Goal: Task Accomplishment & Management: Complete application form

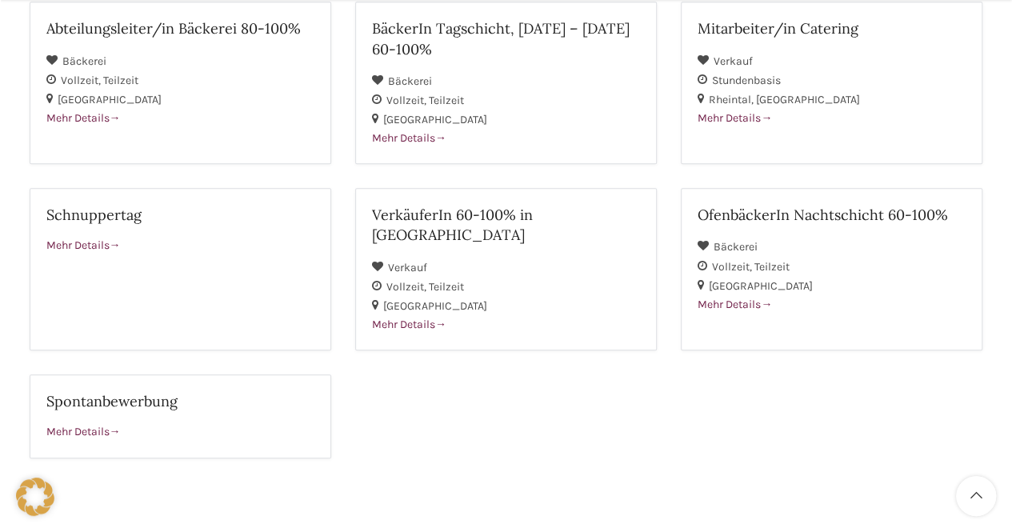
scroll to position [494, 0]
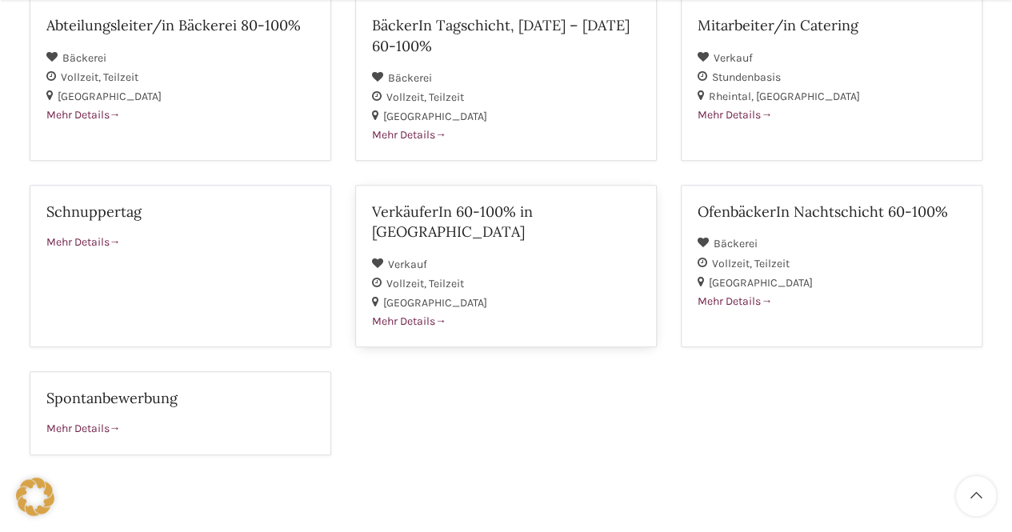
click at [514, 216] on h2 "VerkäuferIn 60-100% in Horn" at bounding box center [506, 222] width 268 height 40
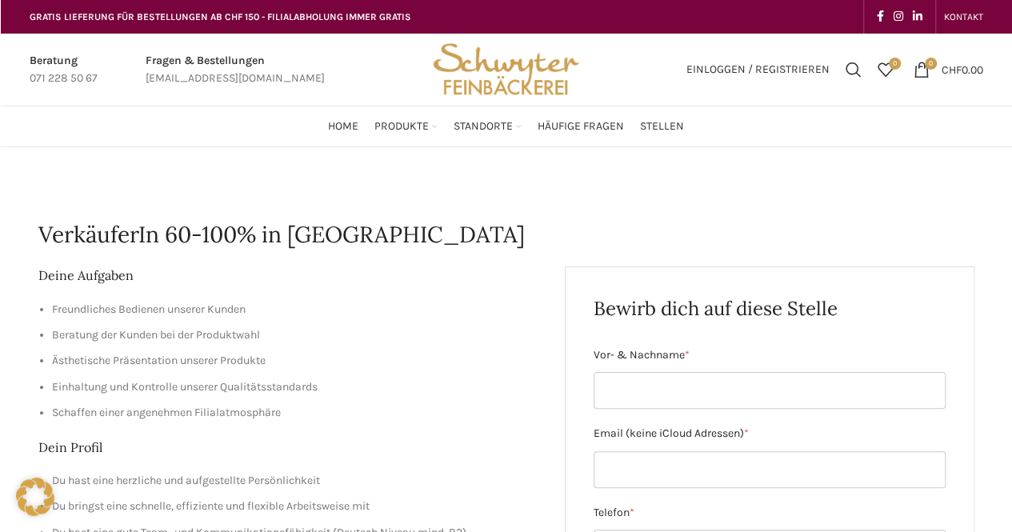
click at [347, 124] on span "Home" at bounding box center [343, 126] width 30 height 15
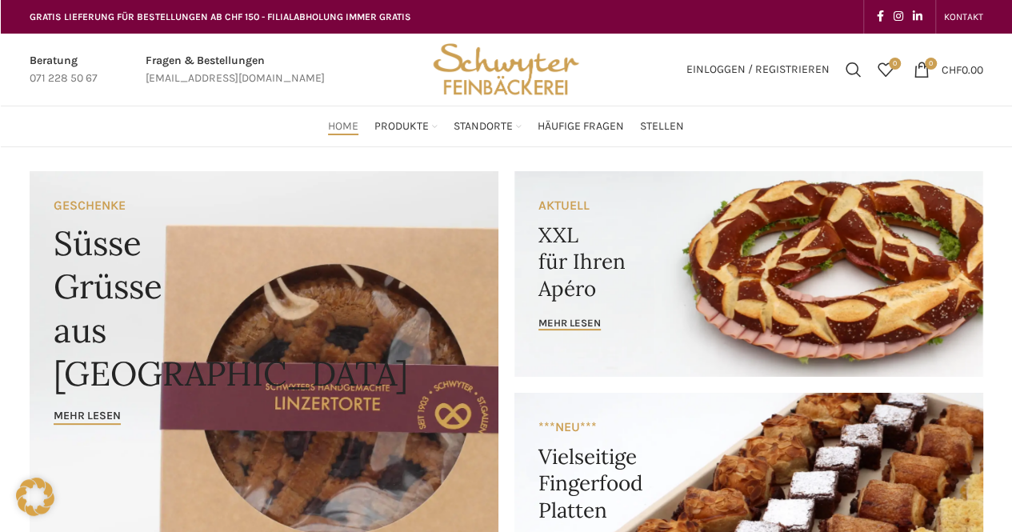
click at [658, 127] on span "Stellen" at bounding box center [662, 126] width 44 height 15
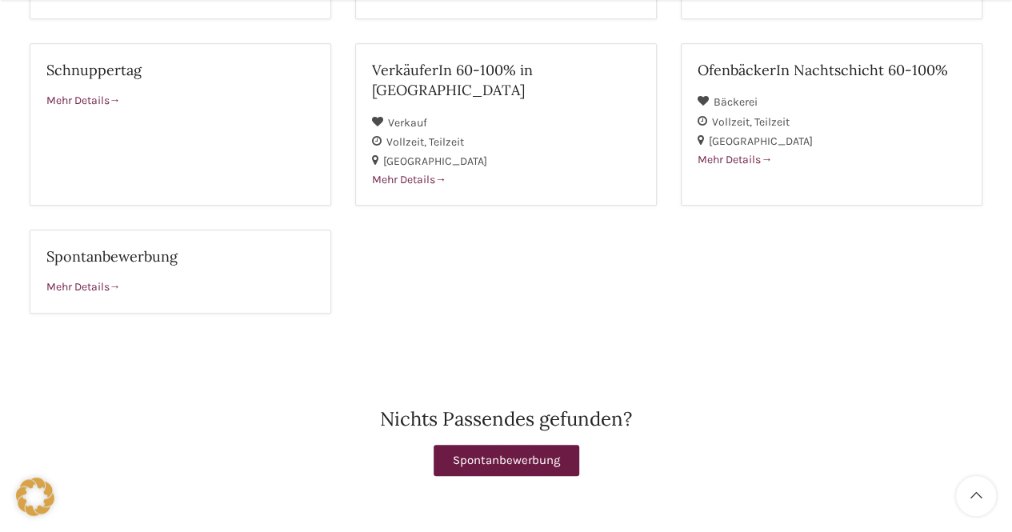
scroll to position [650, 0]
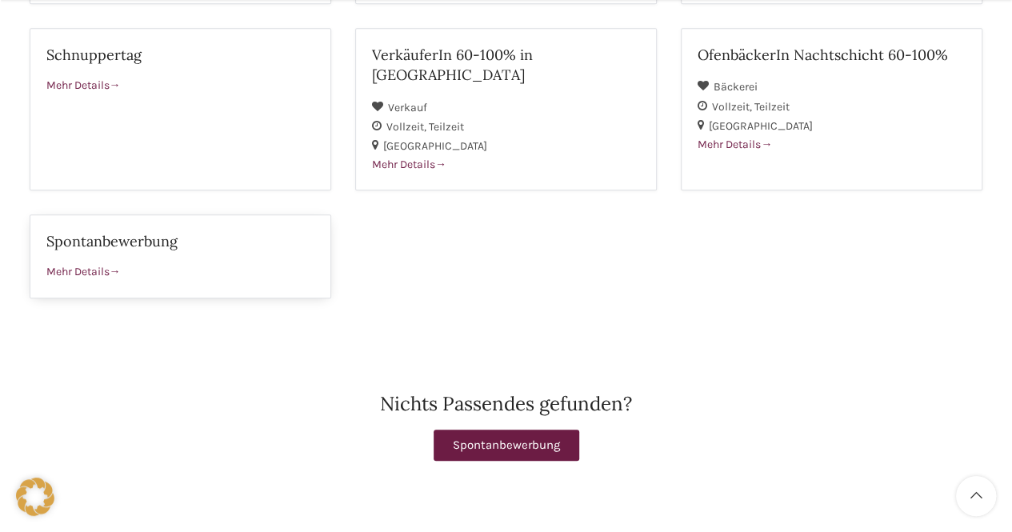
click at [221, 231] on h2 "Spontanbewerbung" at bounding box center [180, 241] width 268 height 20
